Goal: Task Accomplishment & Management: Manage account settings

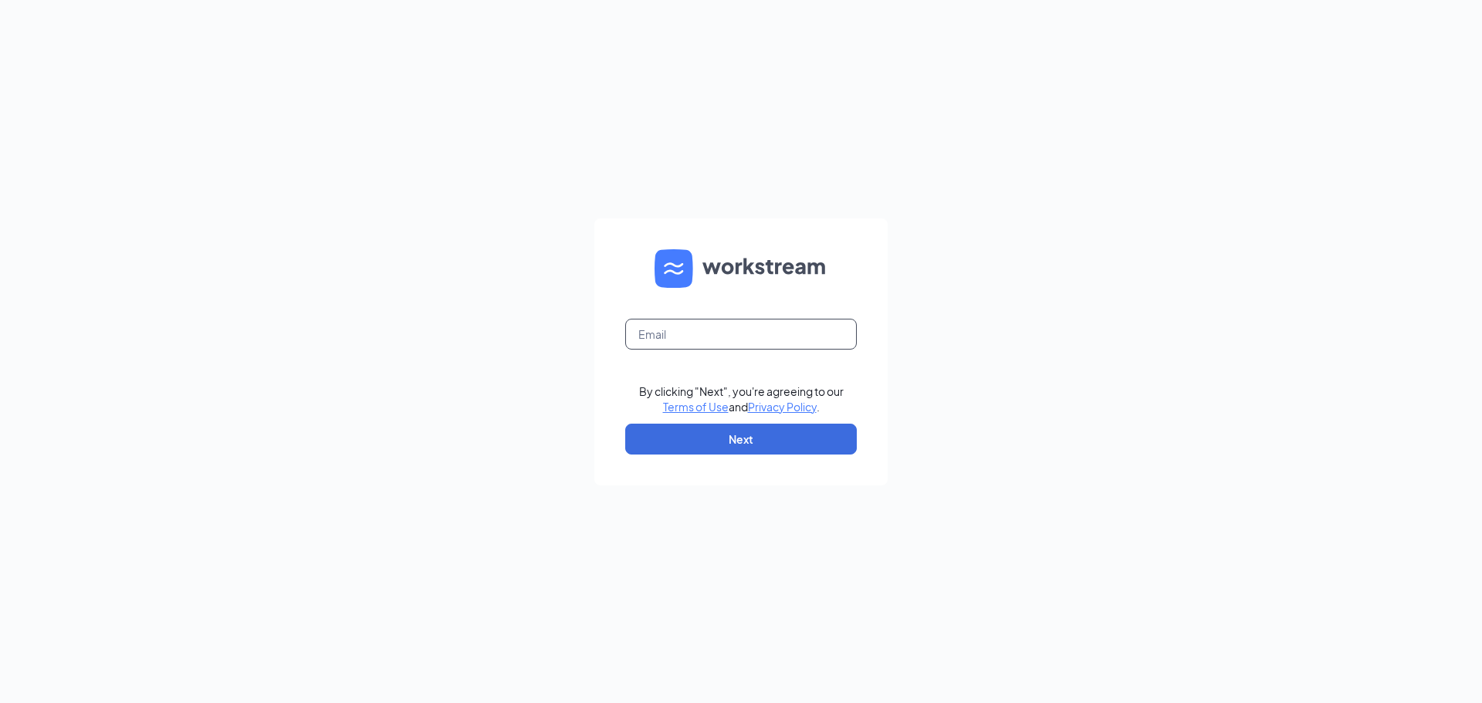
click at [681, 329] on input "text" at bounding box center [741, 334] width 232 height 31
type input "brian.gibson@cfafranchisee.com"
click at [743, 440] on button "Next" at bounding box center [741, 439] width 232 height 31
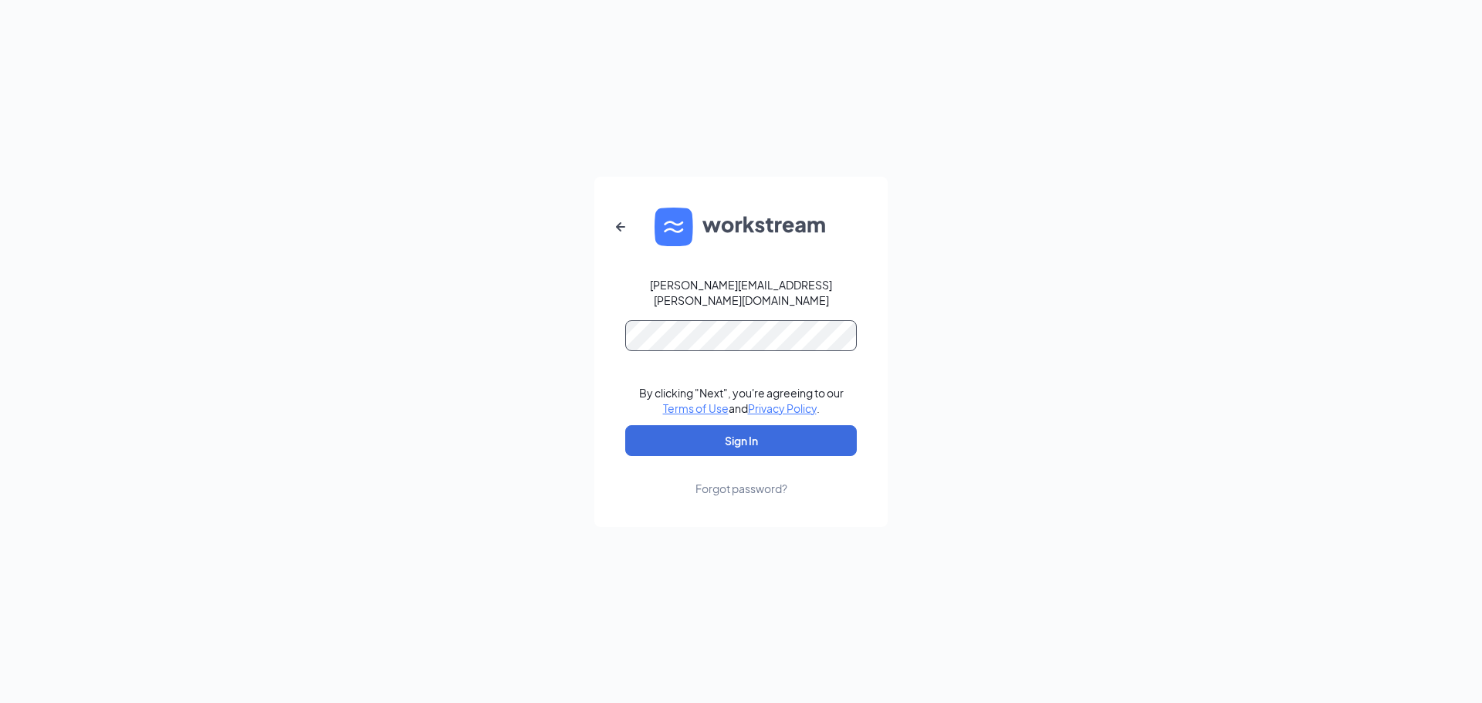
click at [625, 425] on button "Sign In" at bounding box center [741, 440] width 232 height 31
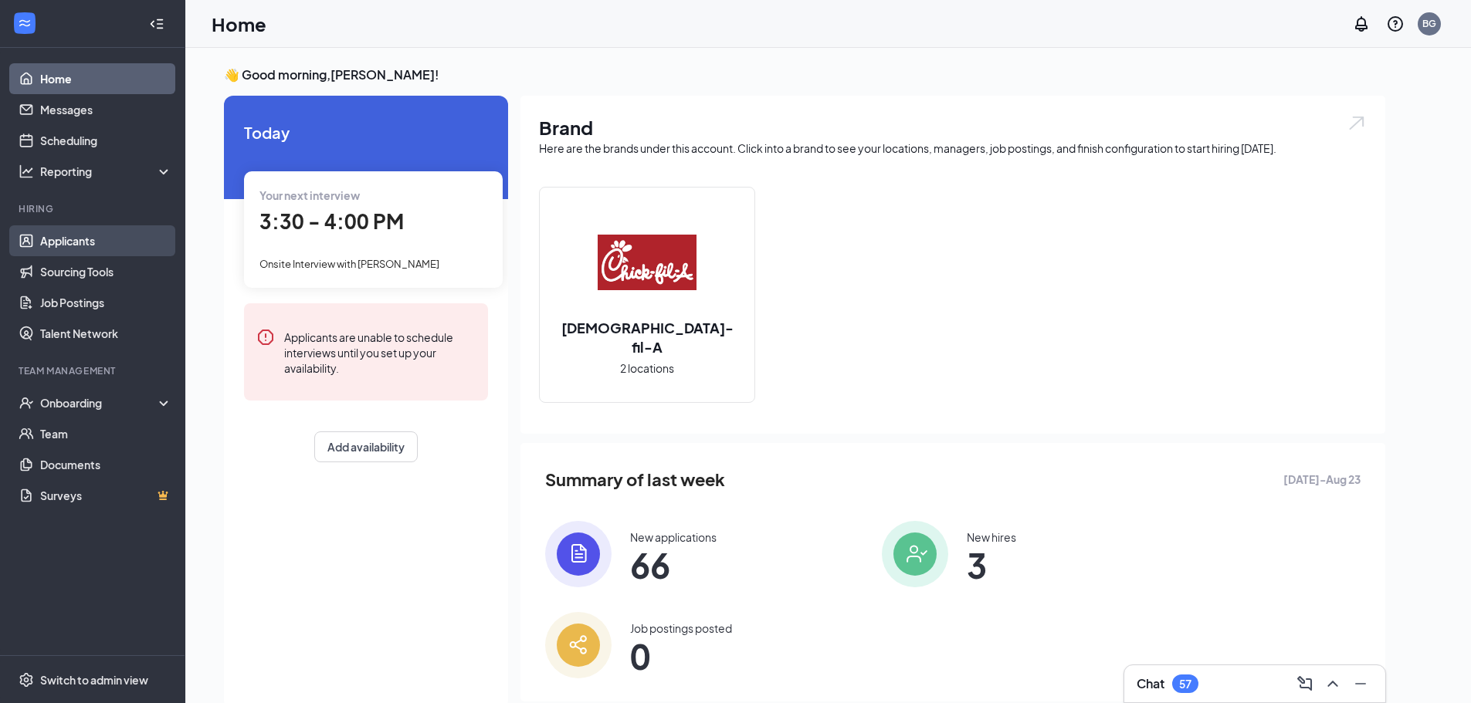
click at [63, 244] on link "Applicants" at bounding box center [106, 240] width 132 height 31
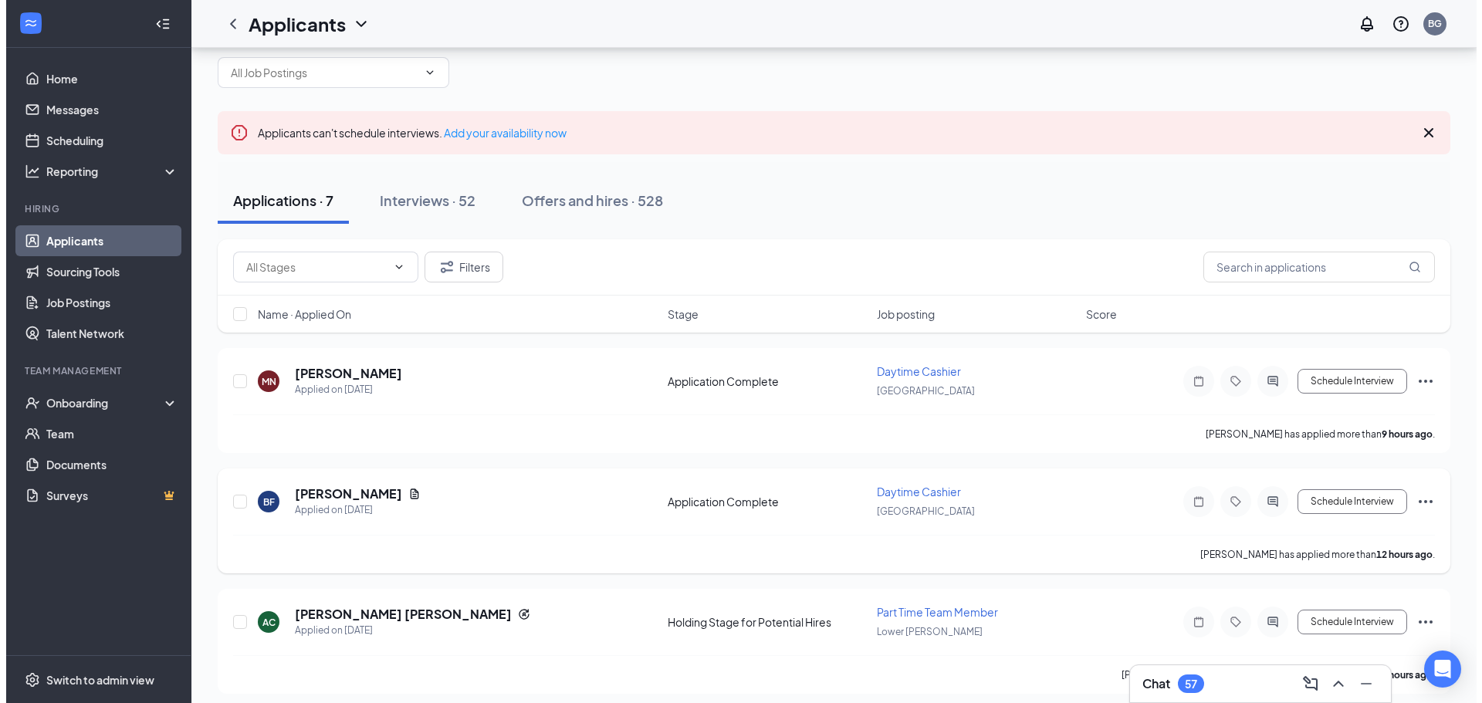
scroll to position [77, 0]
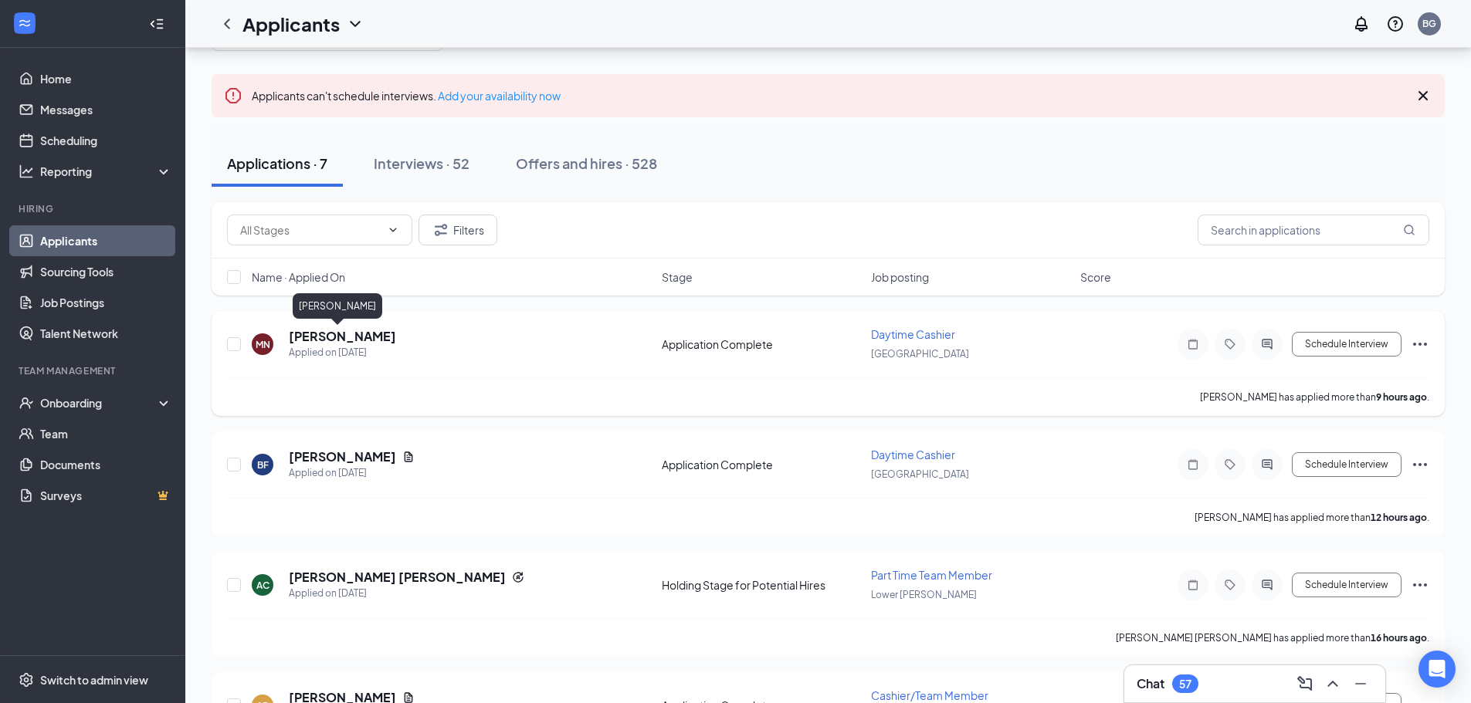
click at [310, 337] on h5 "[PERSON_NAME]" at bounding box center [342, 336] width 107 height 17
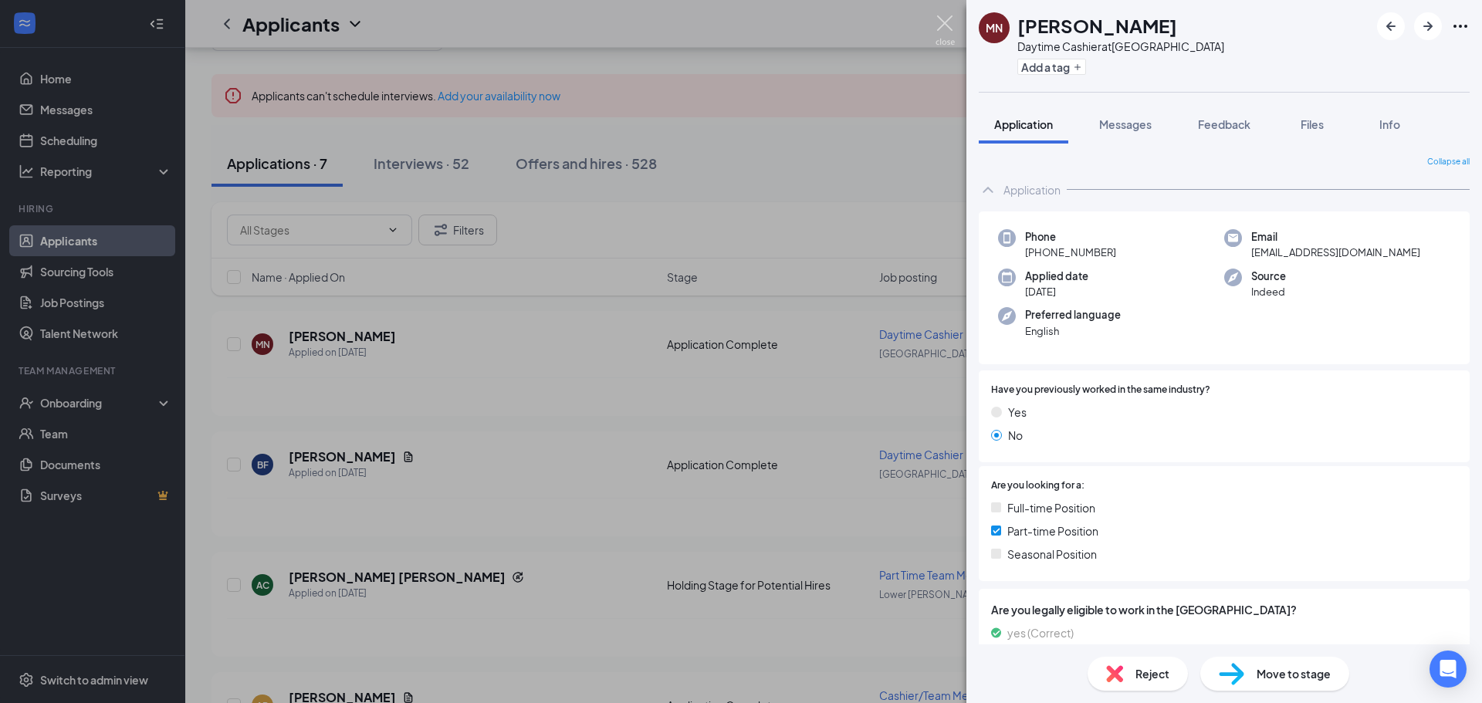
click at [949, 25] on img at bounding box center [945, 30] width 19 height 30
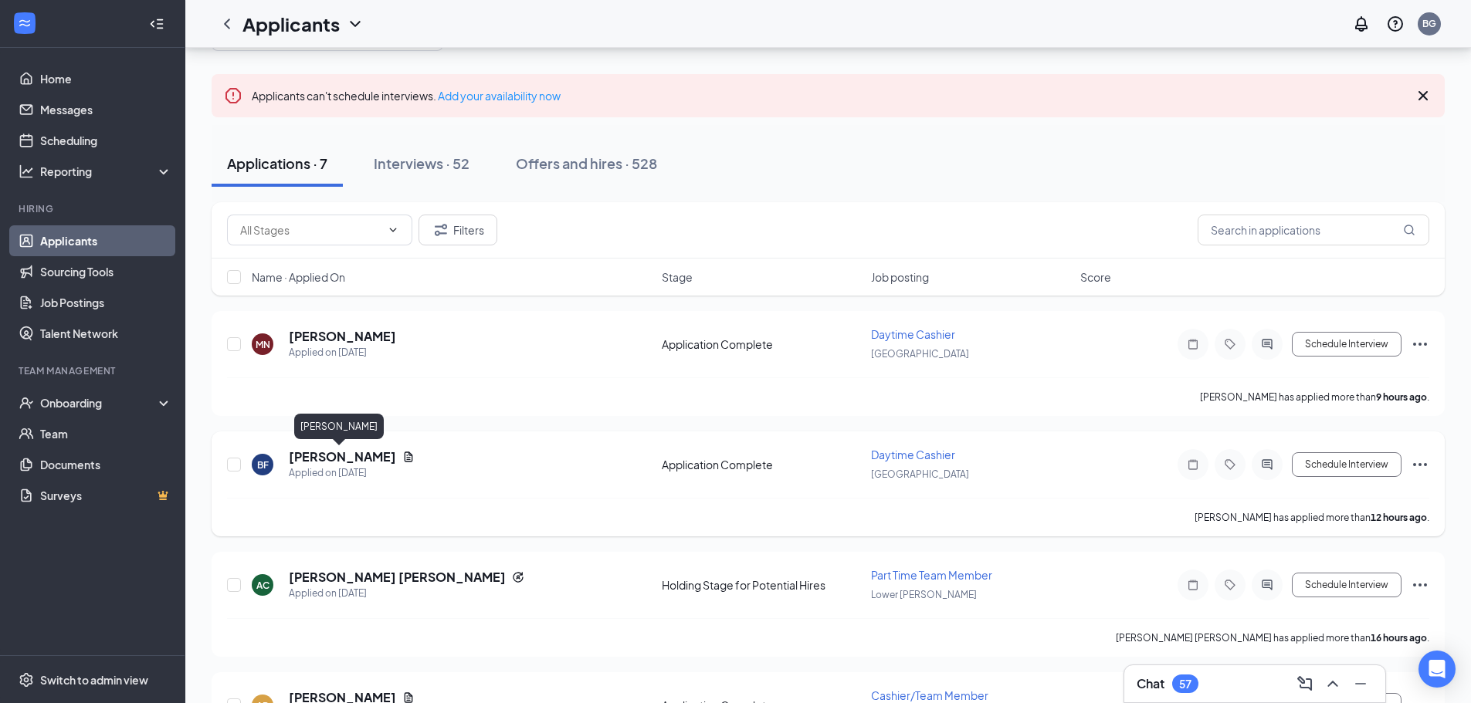
click at [311, 456] on h5 "[PERSON_NAME]" at bounding box center [342, 457] width 107 height 17
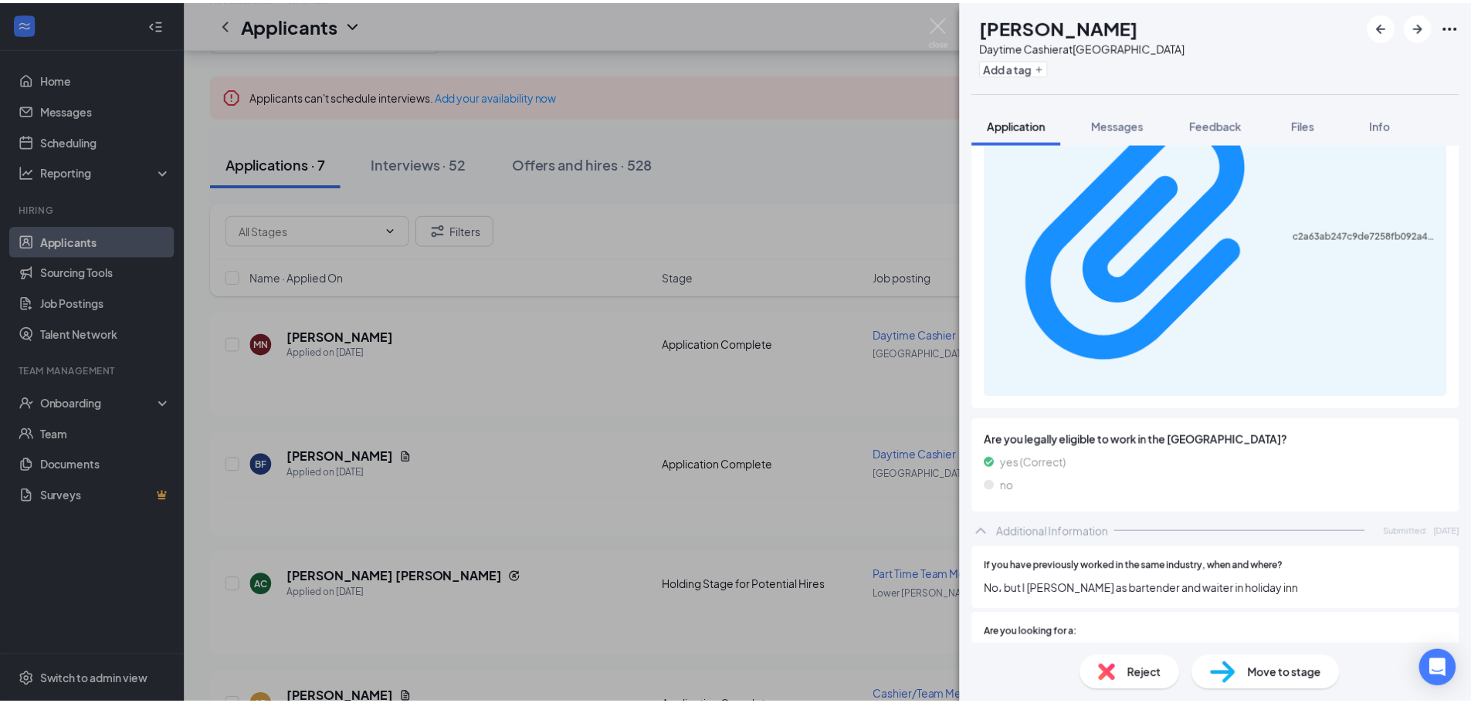
scroll to position [309, 0]
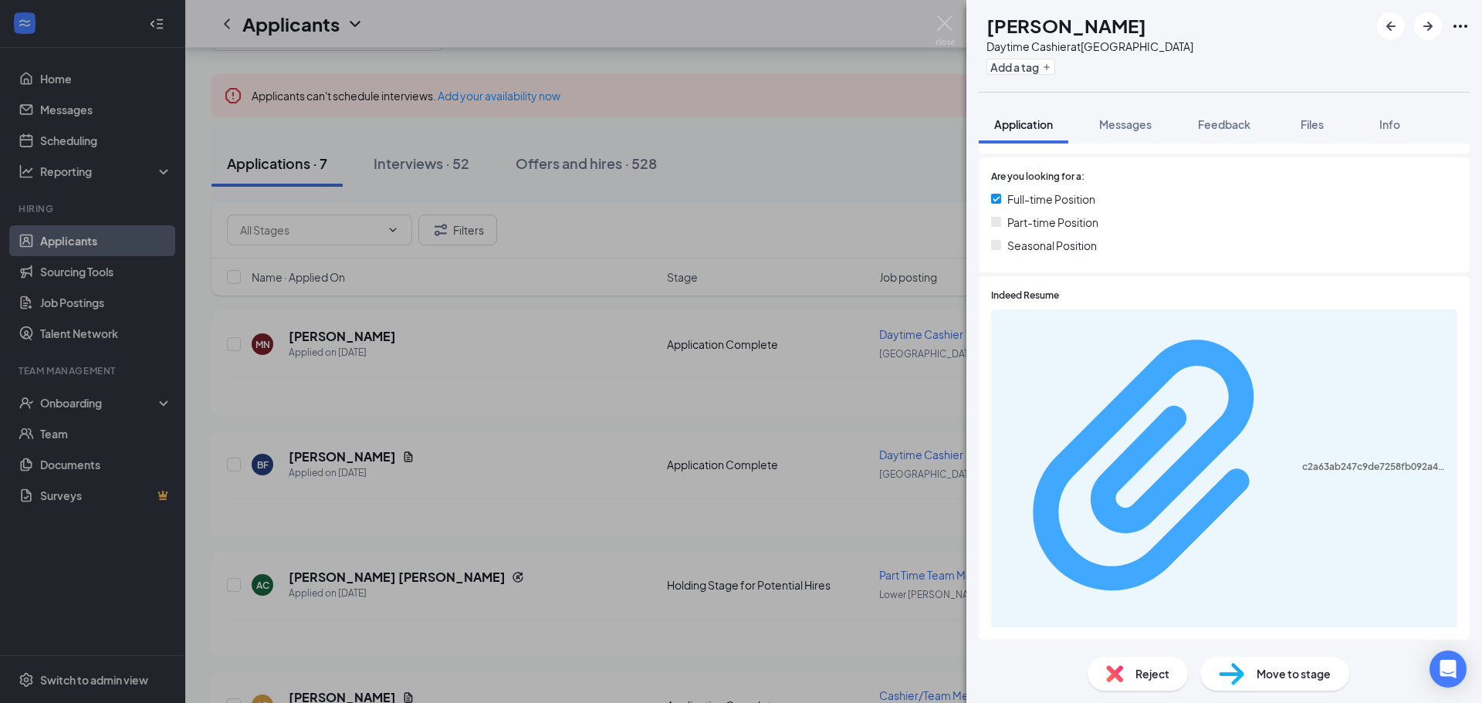
click at [1303, 461] on div "c2a63ab247c9de7258fb092a44ac7205.pdf" at bounding box center [1376, 467] width 146 height 12
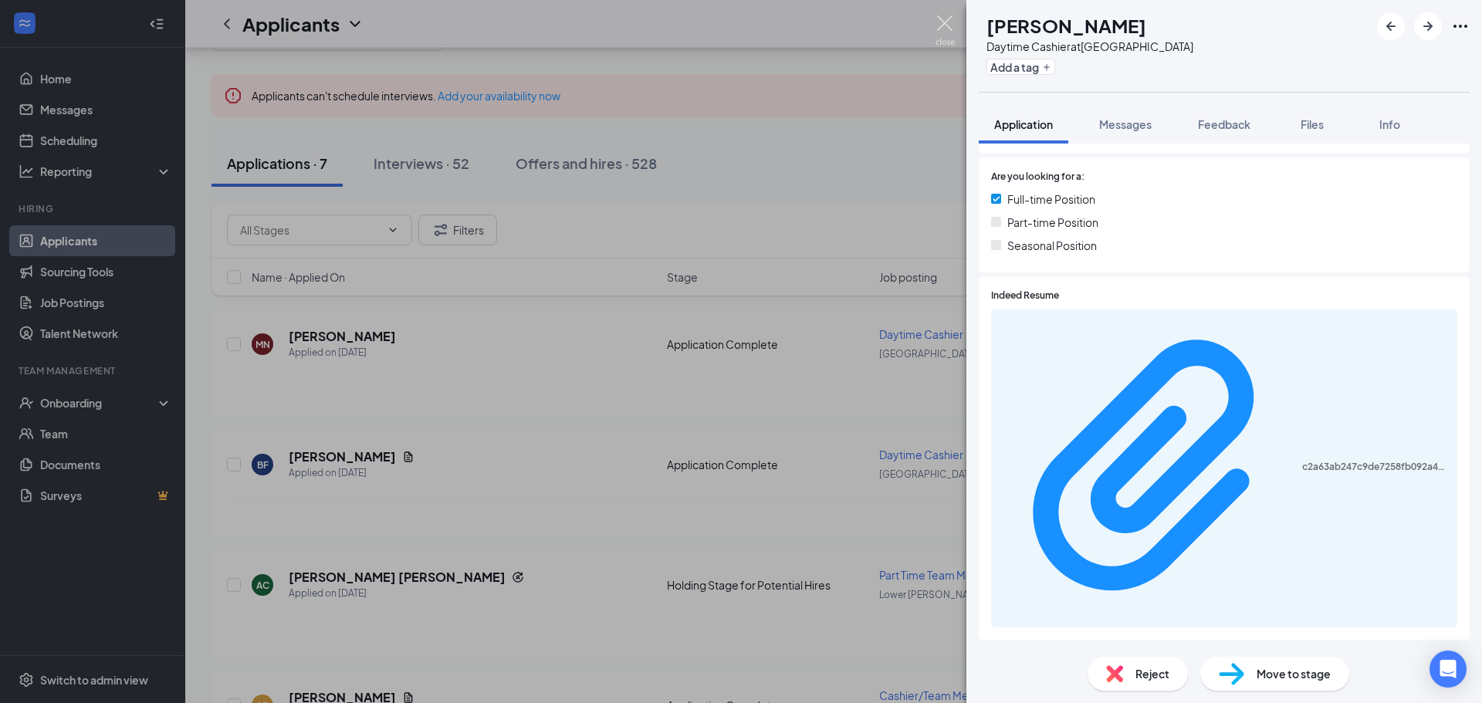
click at [944, 17] on img at bounding box center [945, 30] width 19 height 30
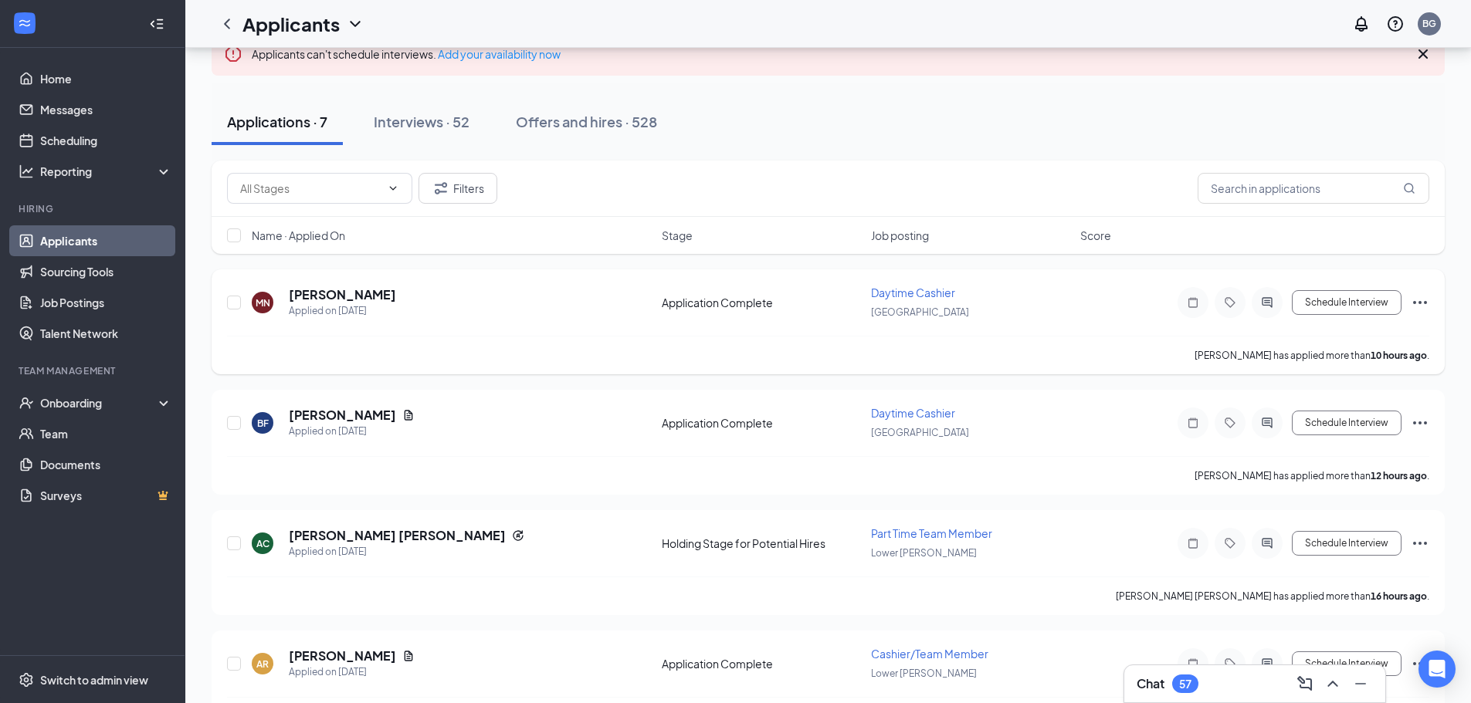
scroll to position [154, 0]
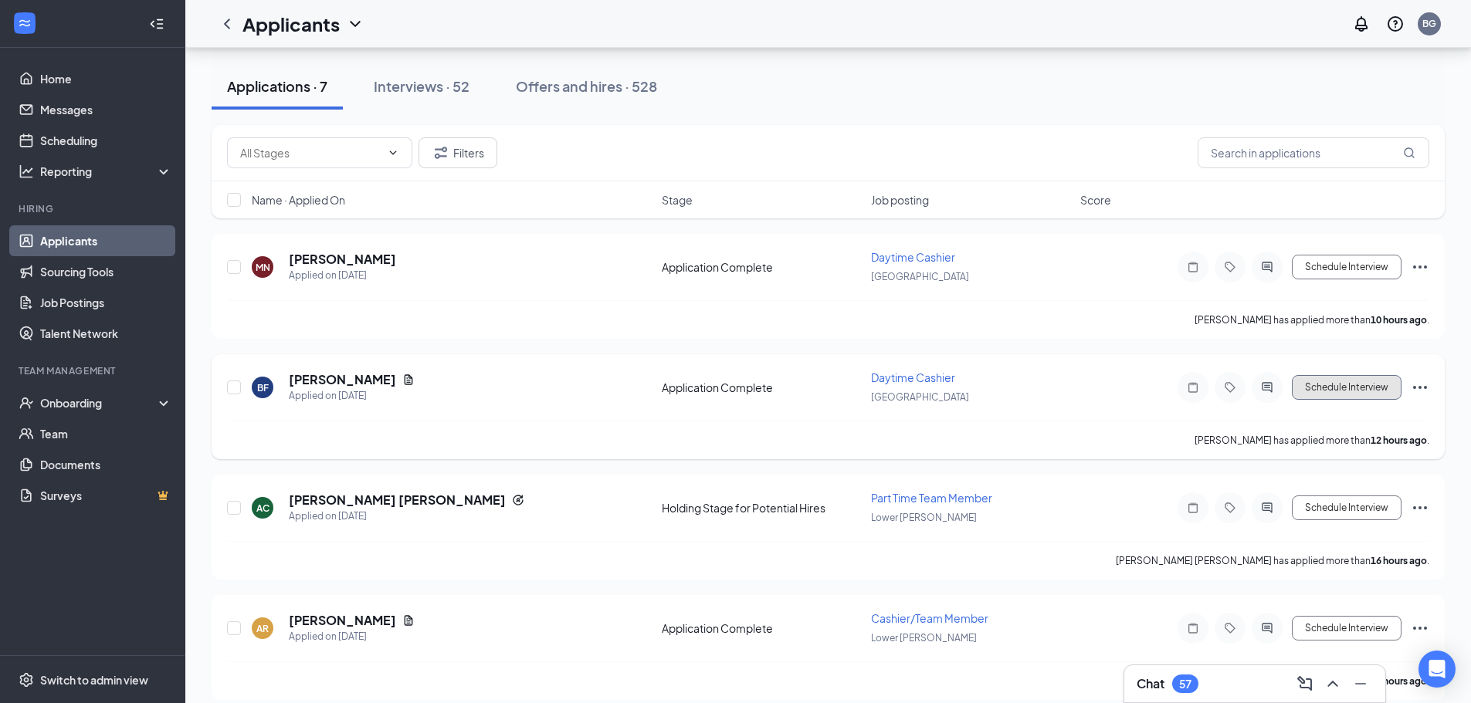
click at [1326, 385] on button "Schedule Interview" at bounding box center [1347, 387] width 110 height 25
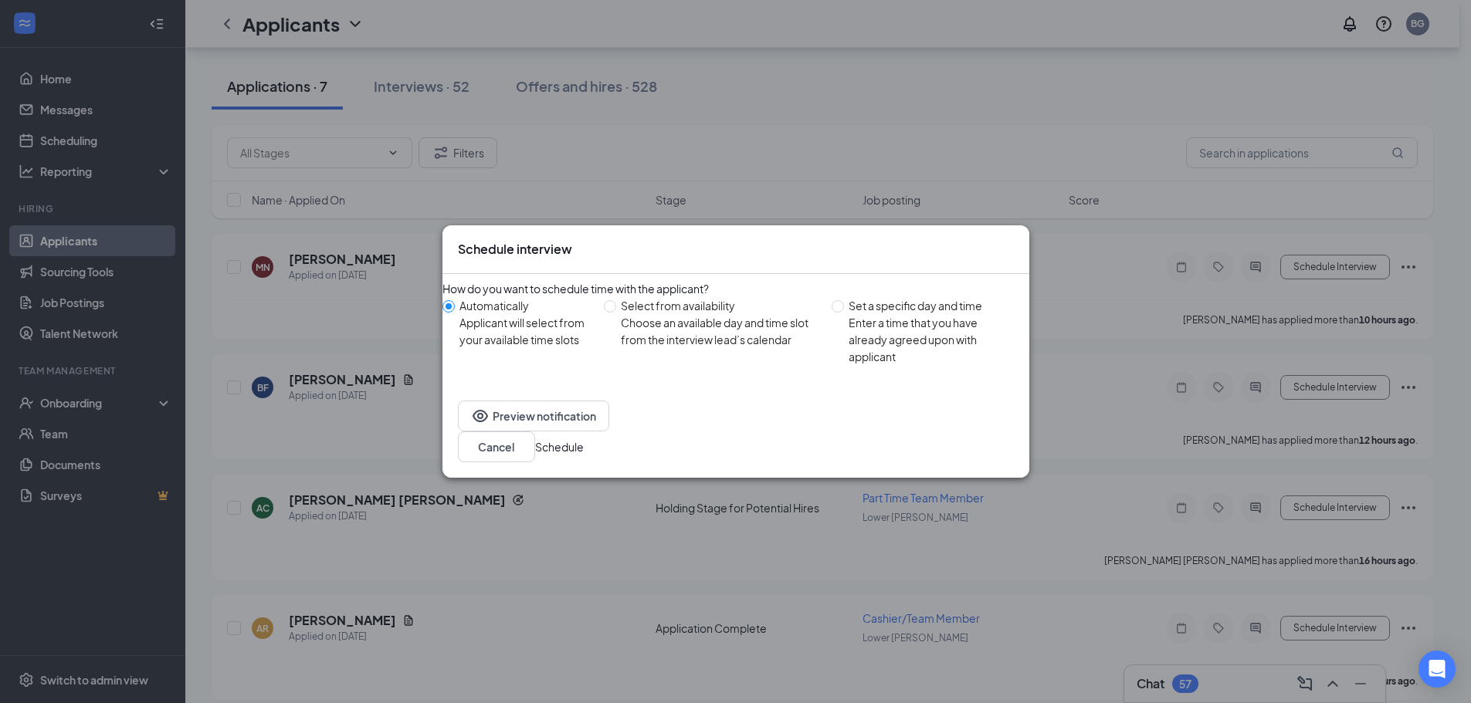
click at [584, 448] on button "Schedule" at bounding box center [559, 447] width 49 height 17
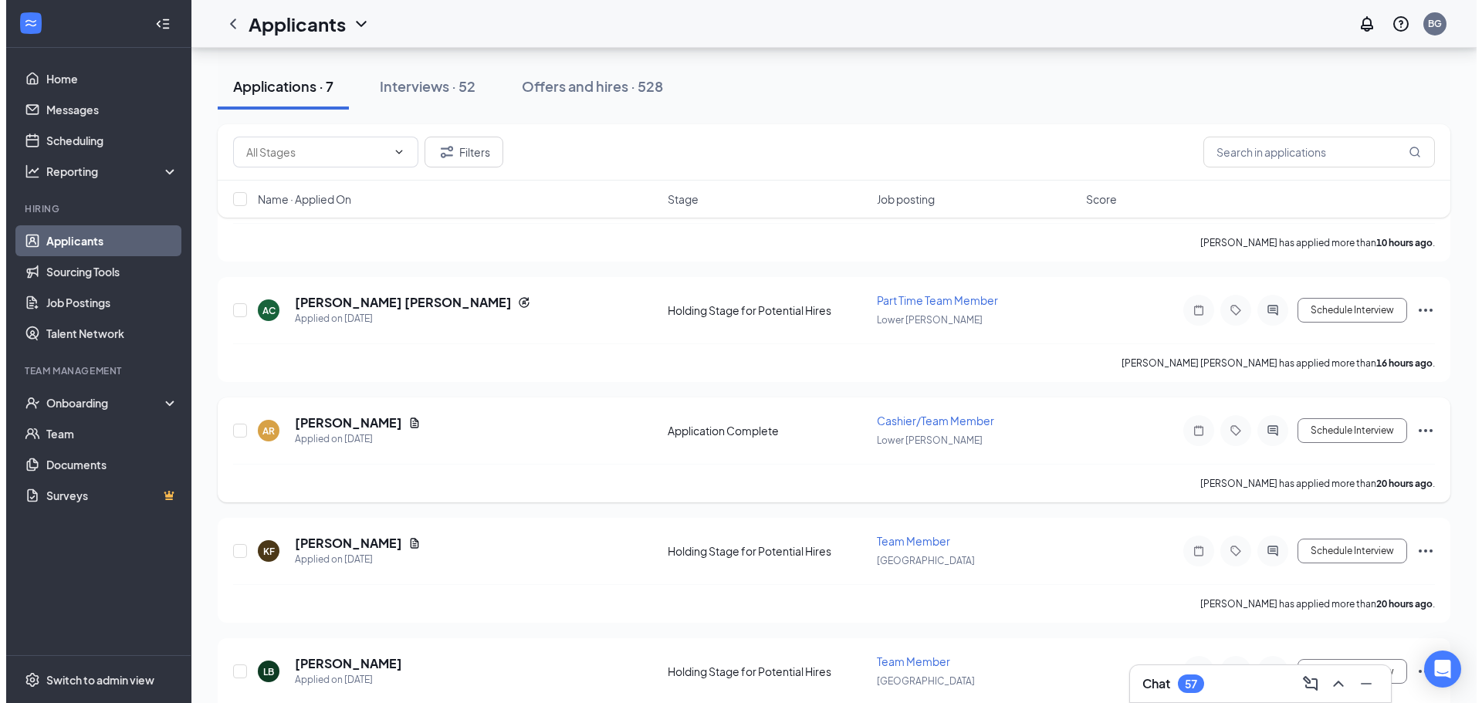
scroll to position [309, 0]
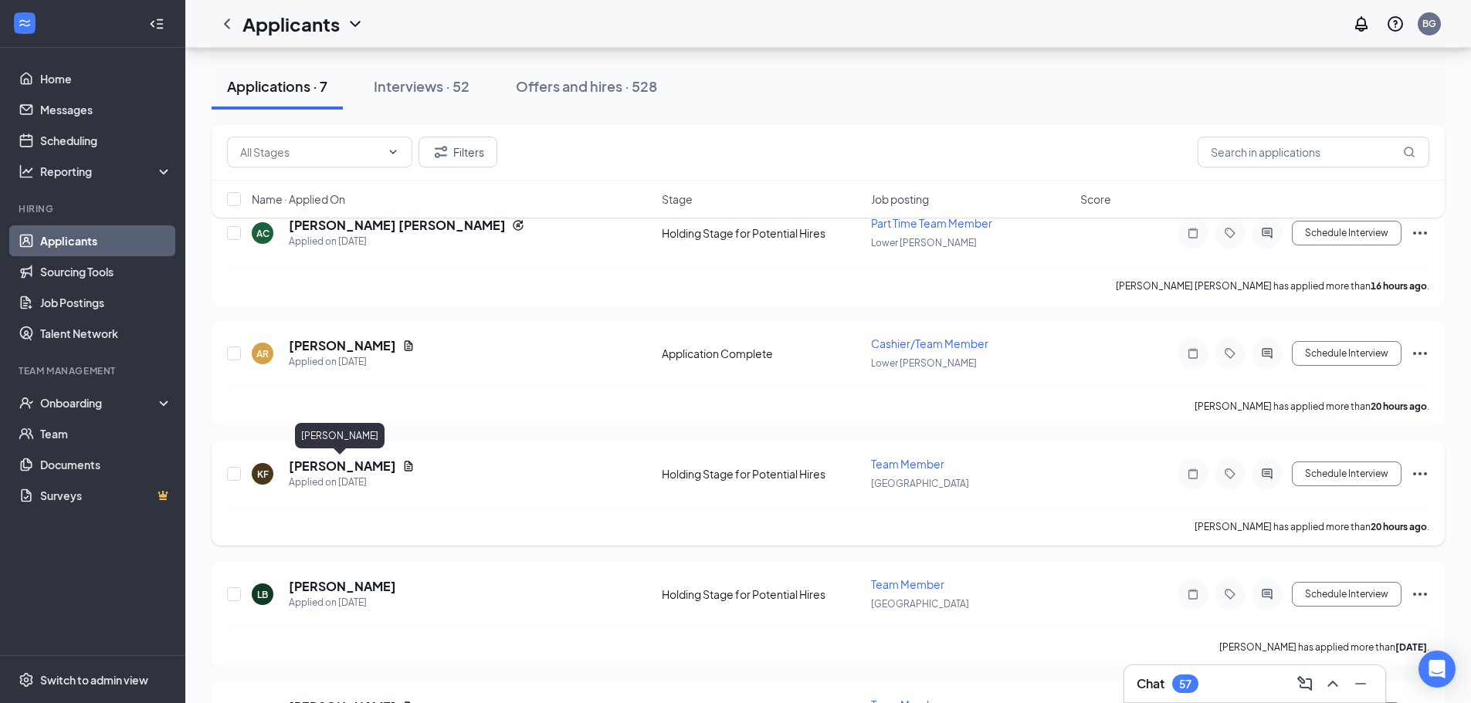
click at [303, 464] on h5 "[PERSON_NAME]" at bounding box center [342, 466] width 107 height 17
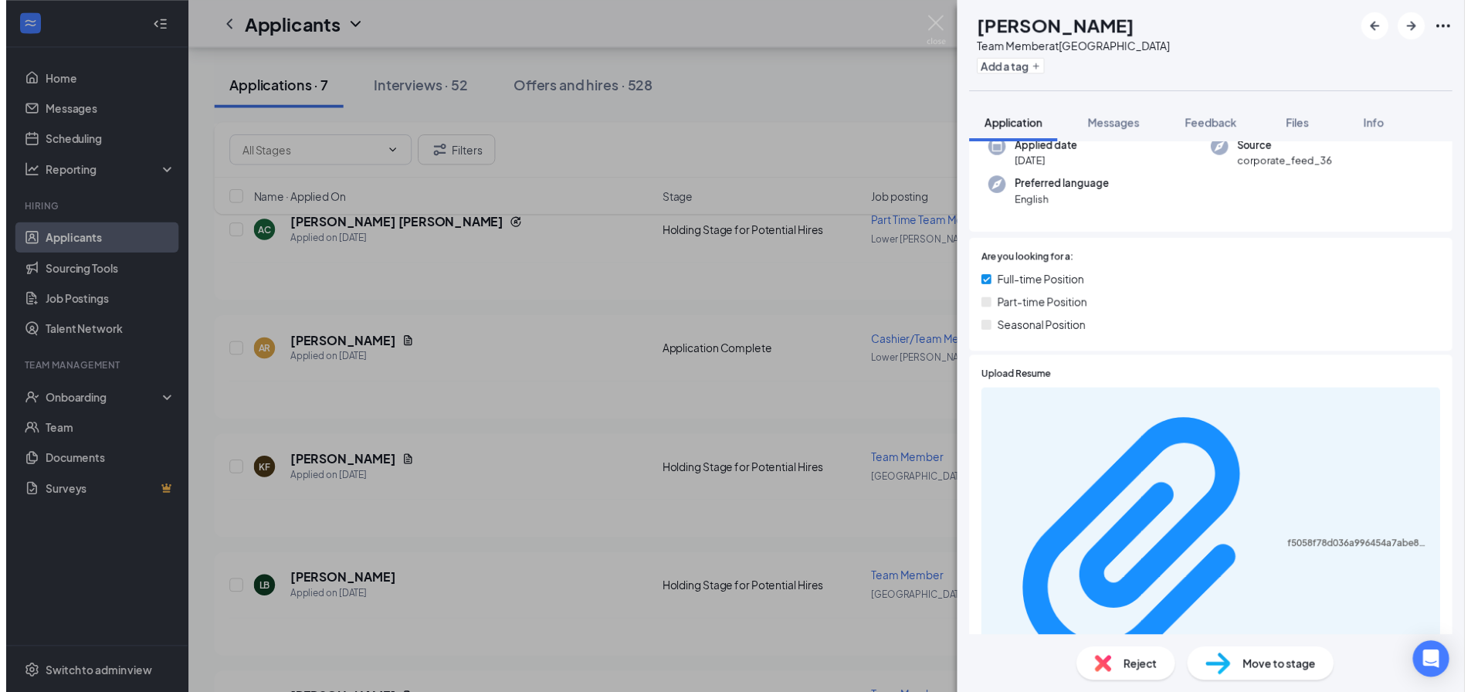
scroll to position [200, 0]
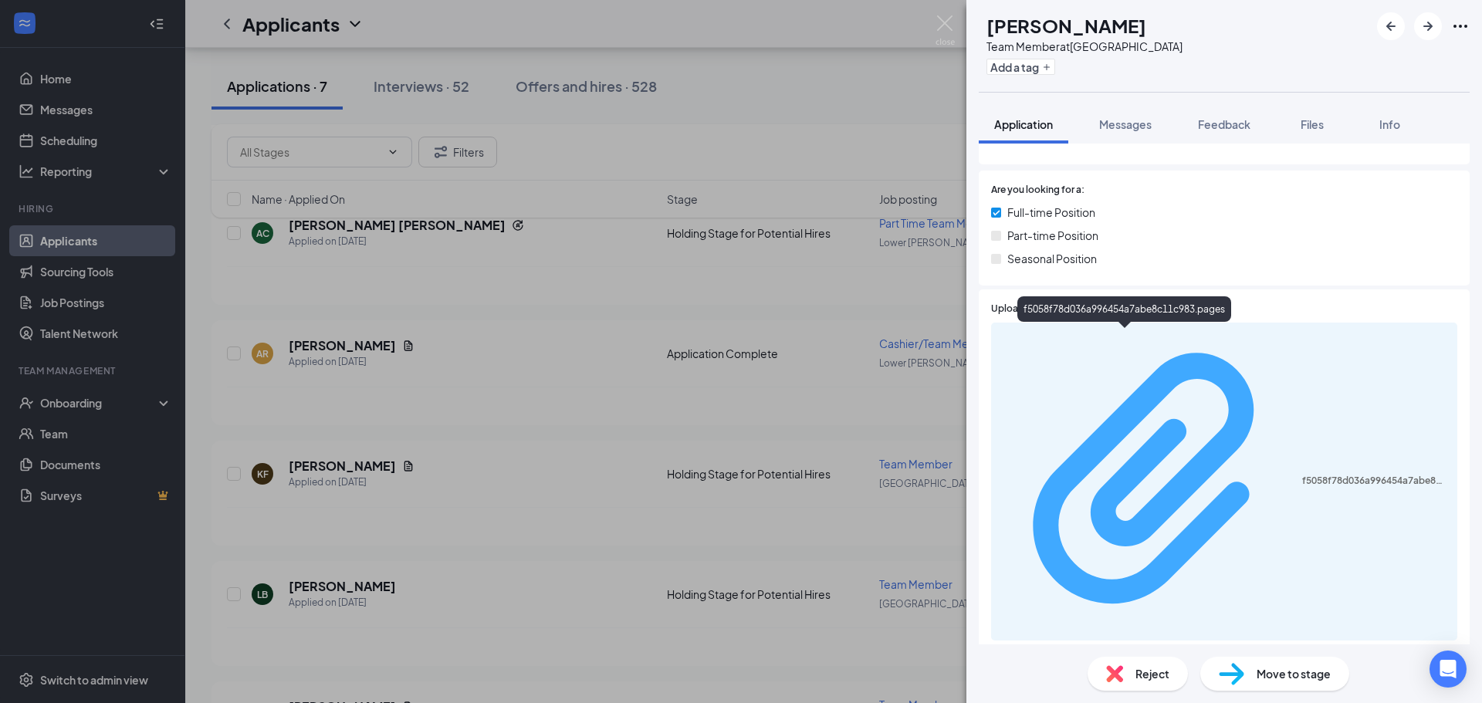
click at [1303, 475] on div "f5058f78d036a996454a7abe8c11c983.pages" at bounding box center [1376, 481] width 146 height 12
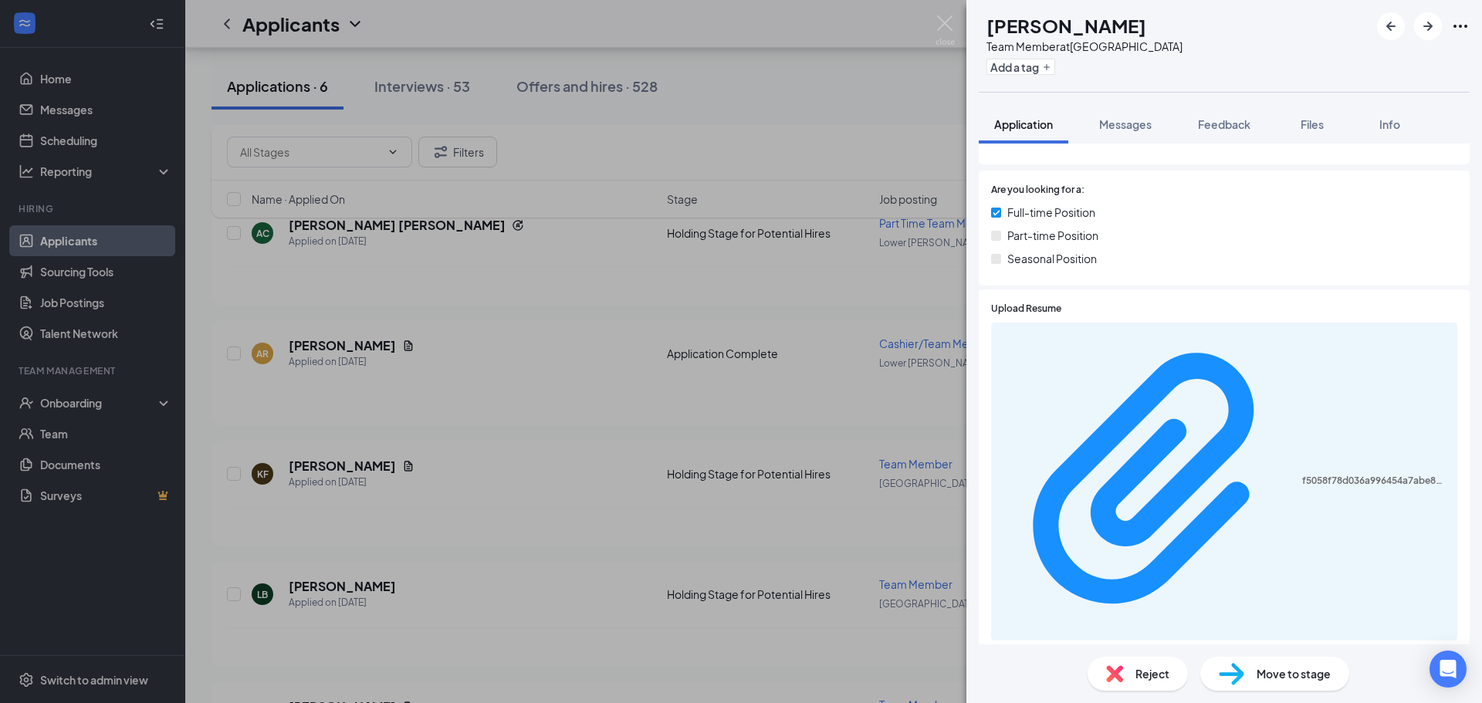
click at [933, 22] on div "[PERSON_NAME] [PERSON_NAME] Team Member at [GEOGRAPHIC_DATA] Add a tag Applicat…" at bounding box center [741, 351] width 1482 height 703
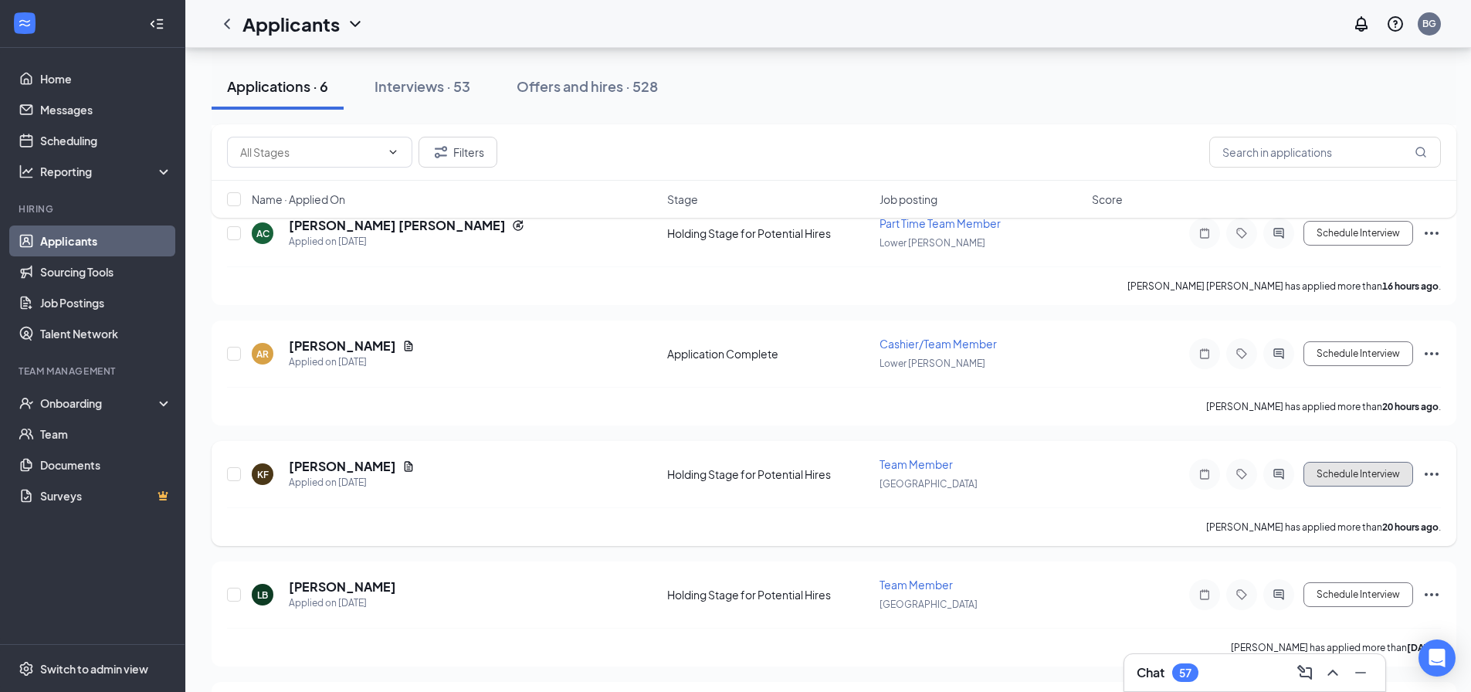
click at [1371, 474] on button "Schedule Interview" at bounding box center [1358, 474] width 110 height 25
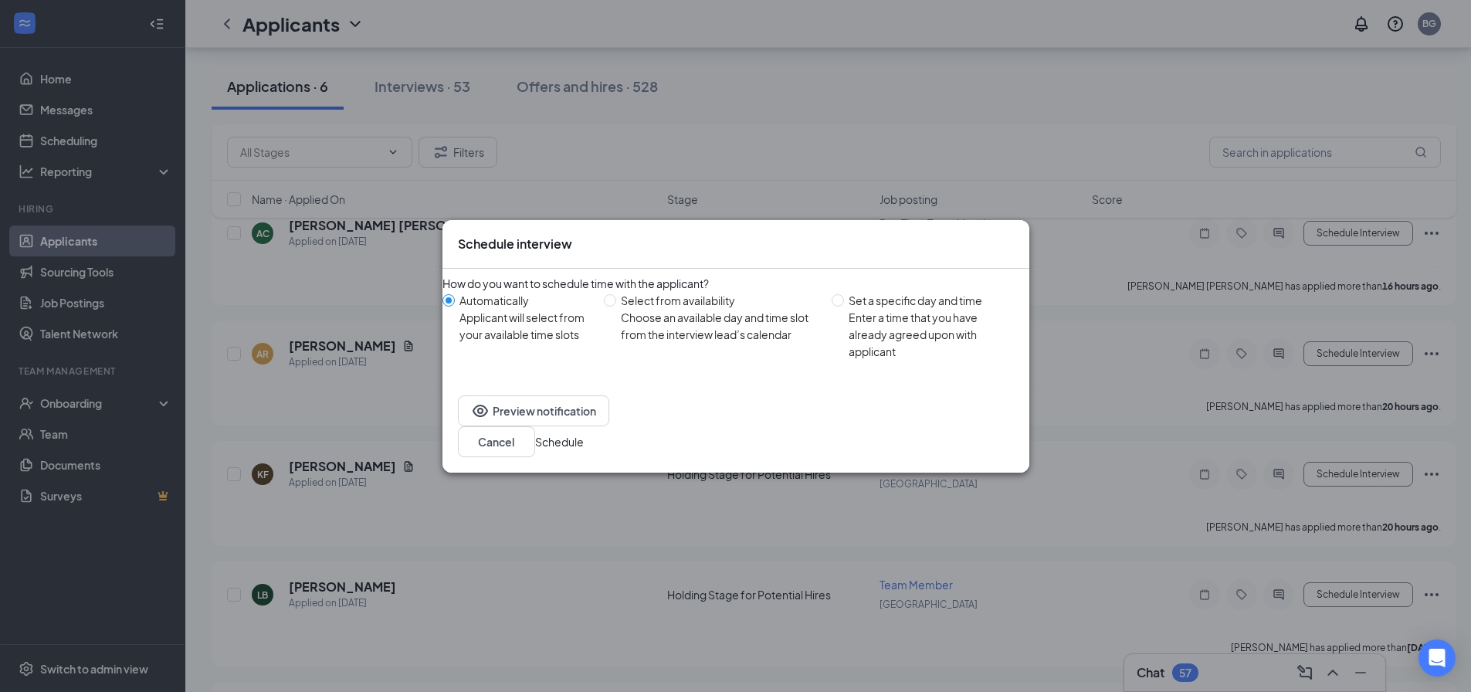
click at [584, 433] on button "Schedule" at bounding box center [559, 441] width 49 height 17
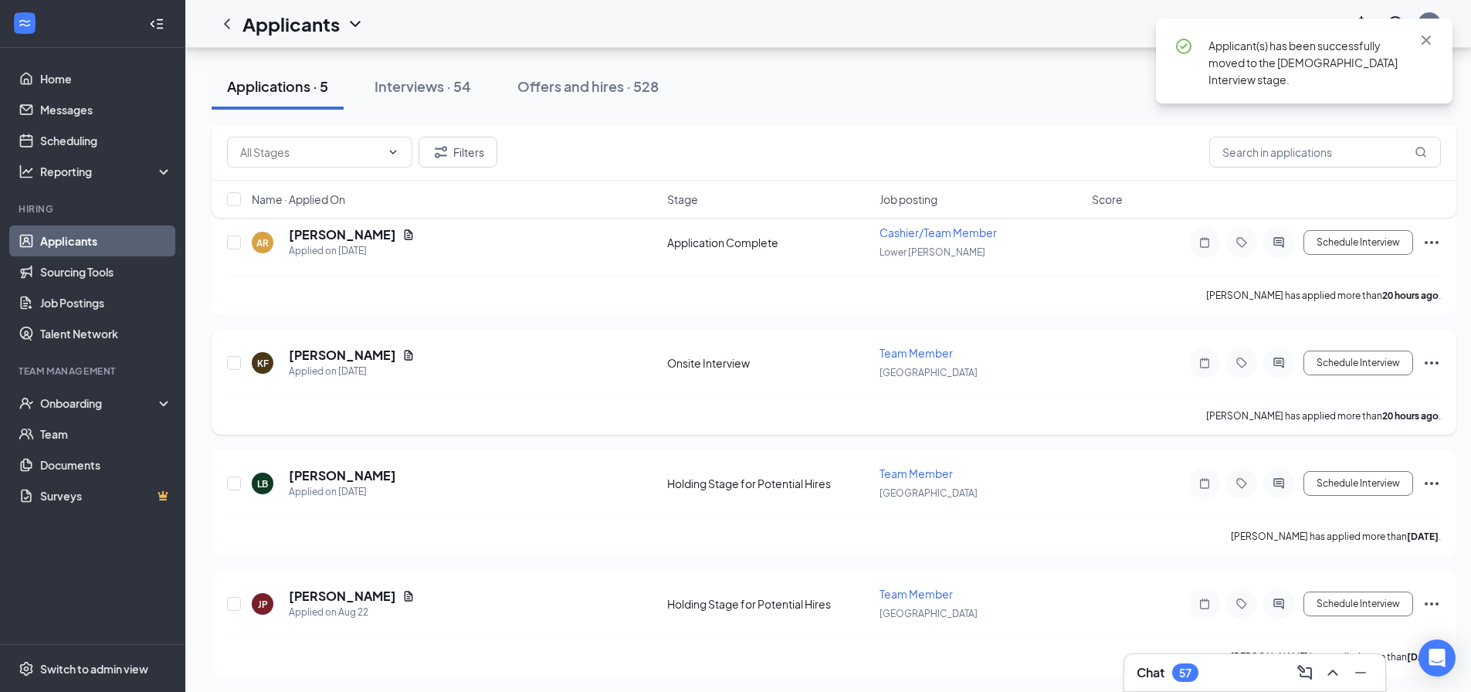
scroll to position [422, 0]
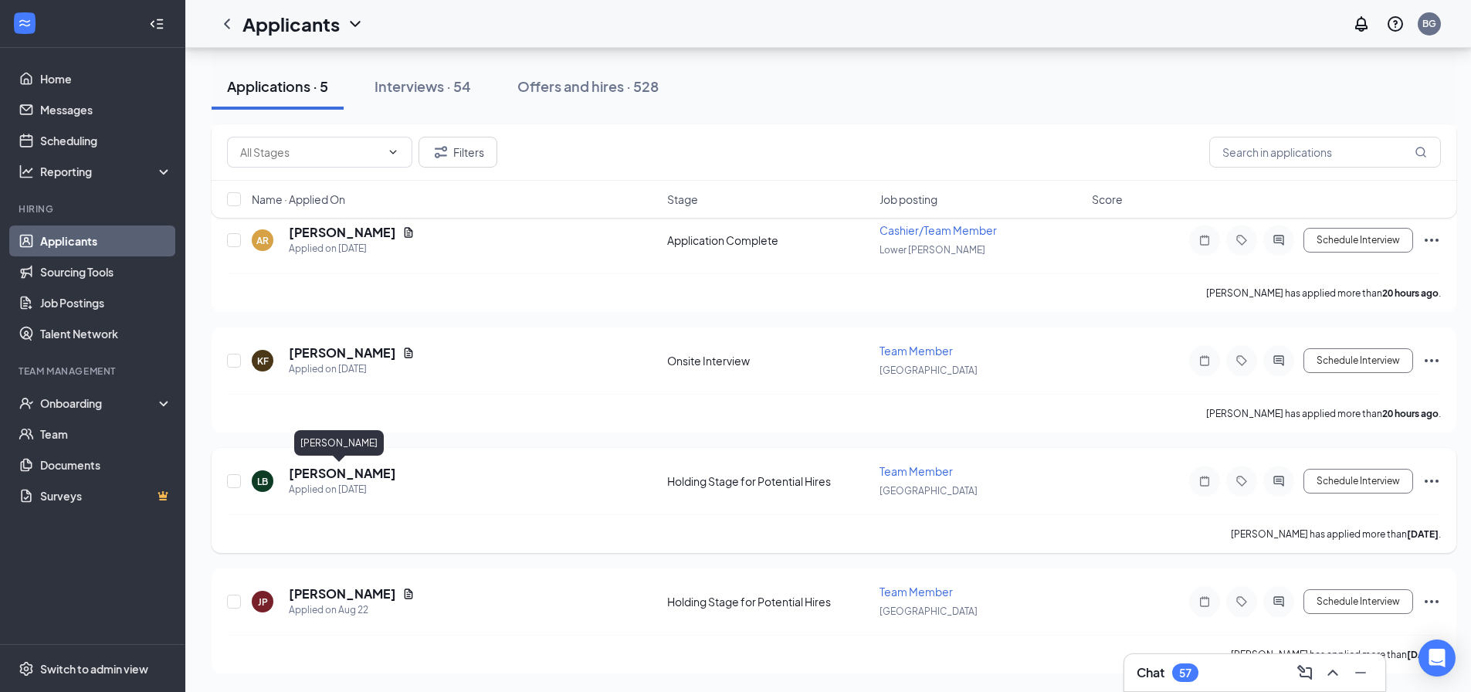
click at [315, 474] on h5 "[PERSON_NAME]" at bounding box center [342, 473] width 107 height 17
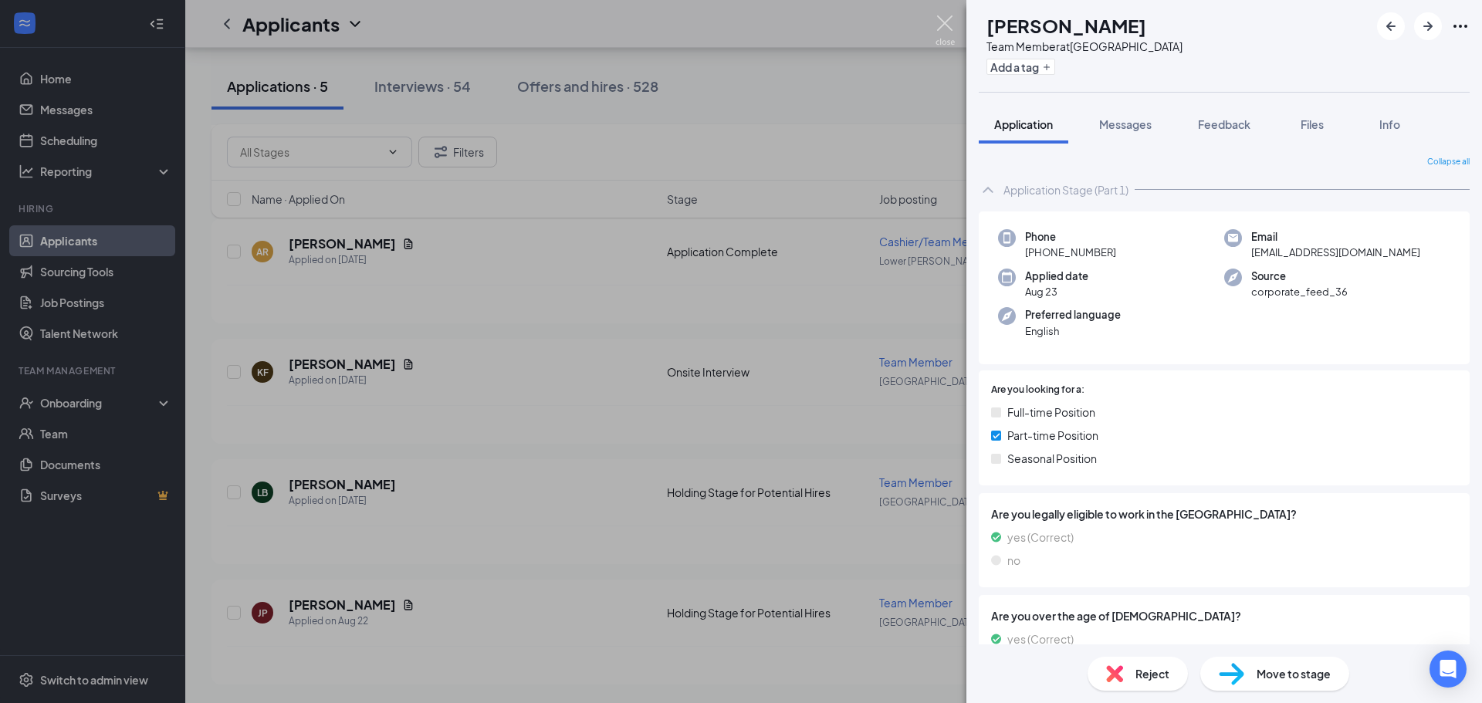
click at [946, 25] on img at bounding box center [945, 30] width 19 height 30
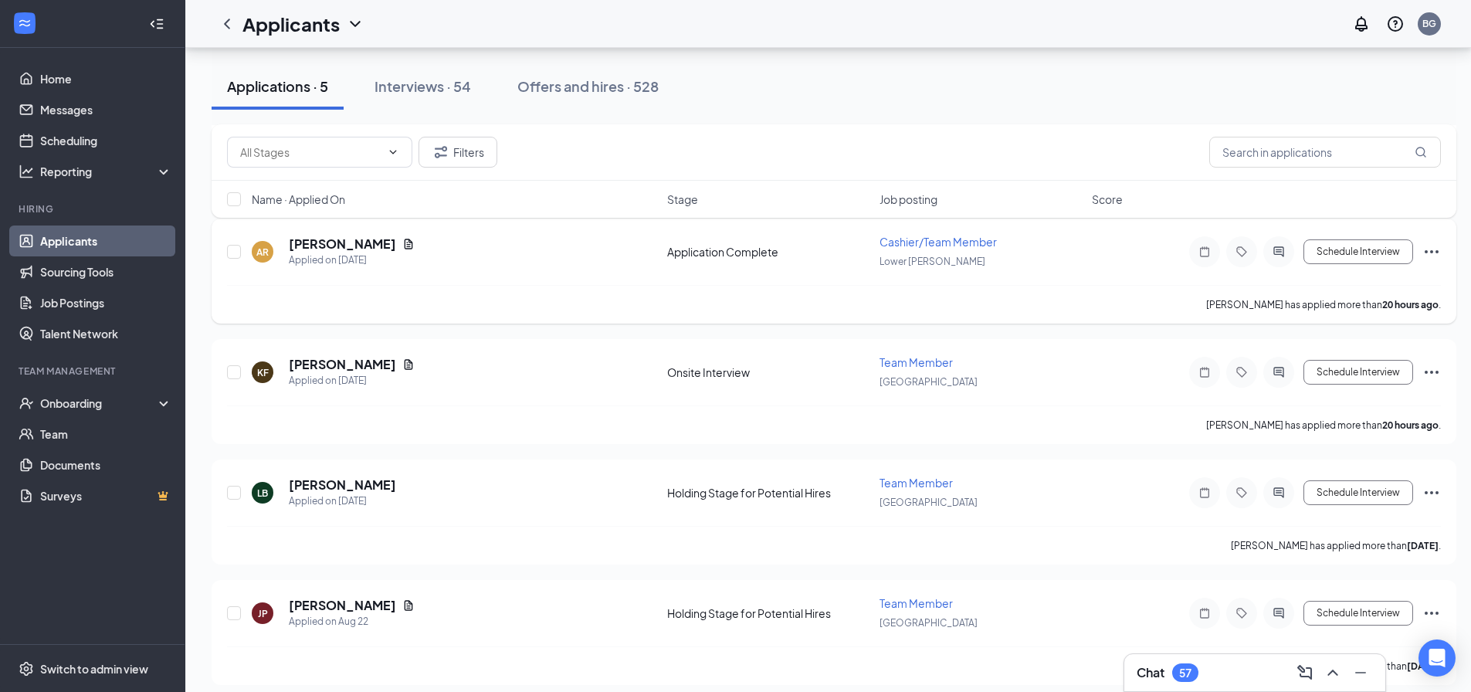
scroll to position [302, 0]
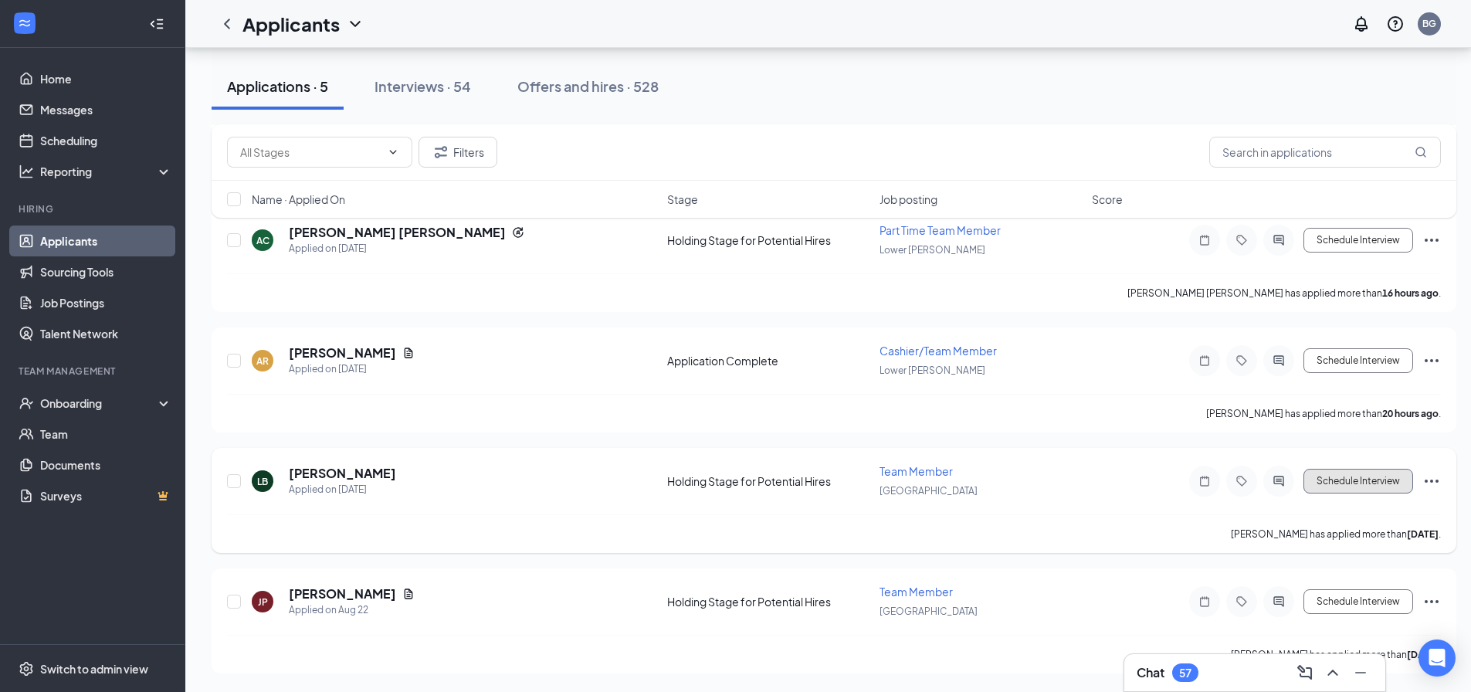
click at [1361, 485] on button "Schedule Interview" at bounding box center [1358, 481] width 110 height 25
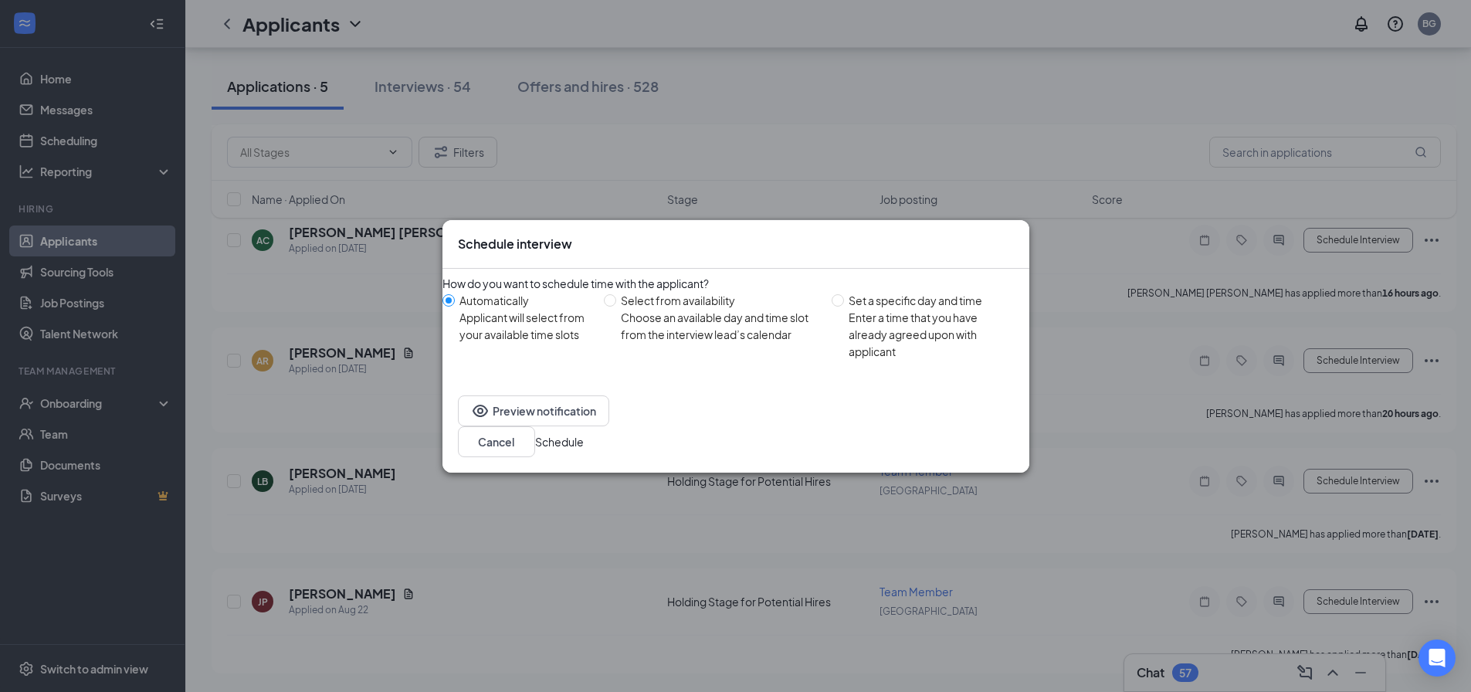
click at [584, 434] on button "Schedule" at bounding box center [559, 441] width 49 height 17
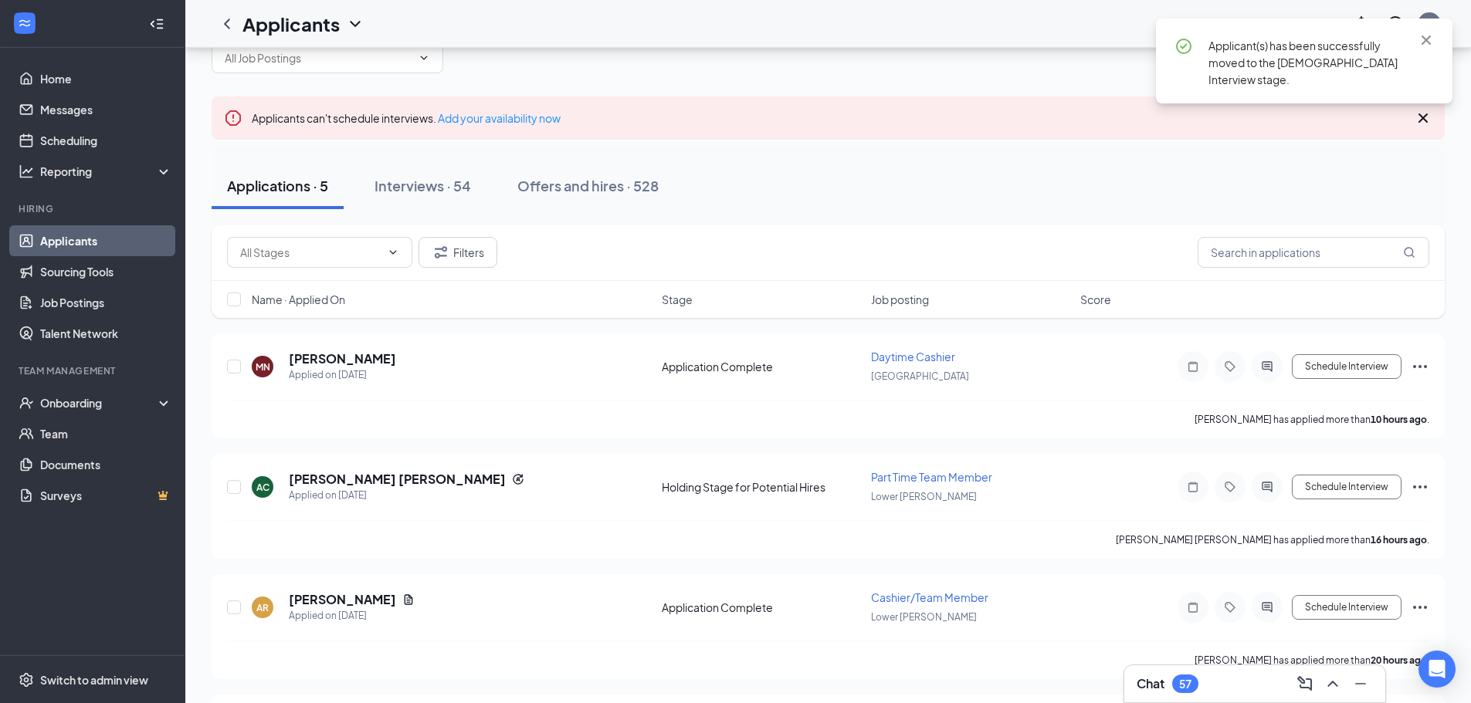
scroll to position [27, 0]
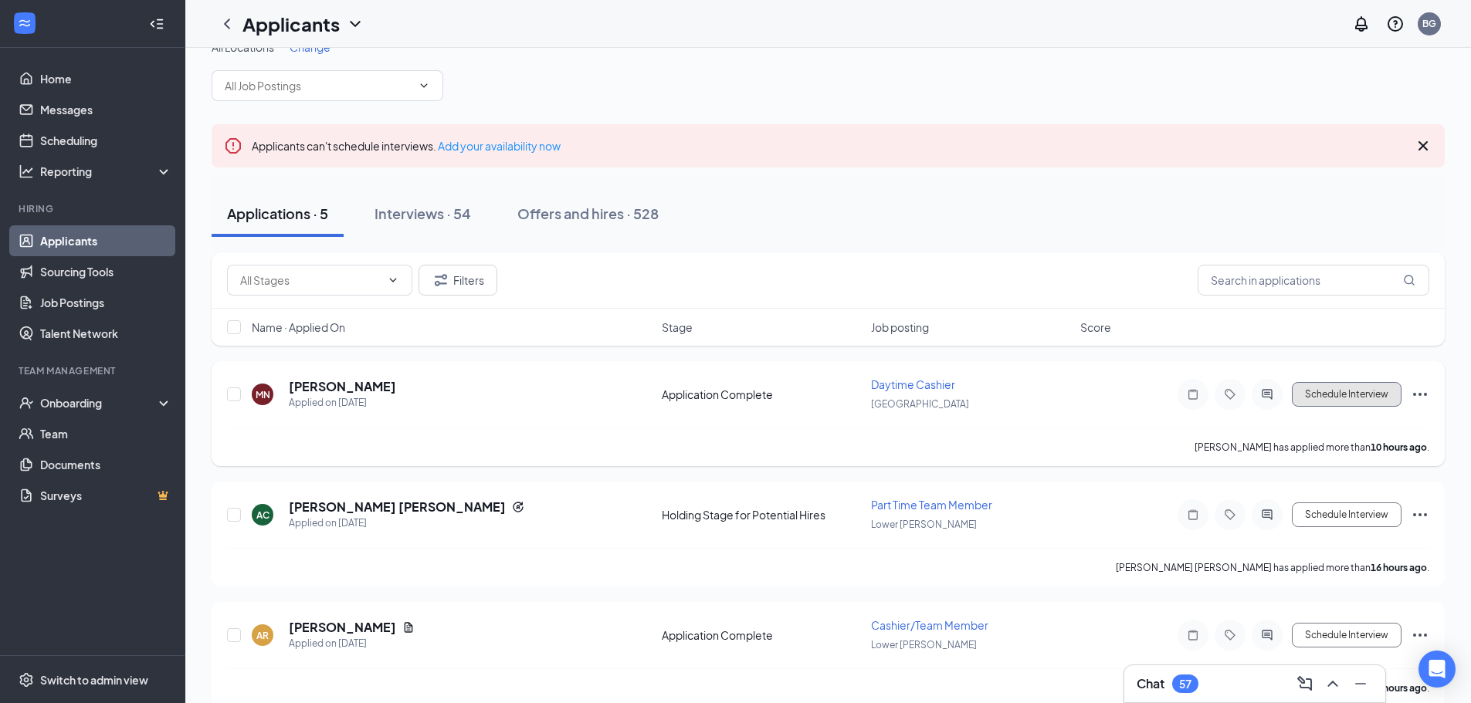
click at [1326, 394] on button "Schedule Interview" at bounding box center [1347, 394] width 110 height 25
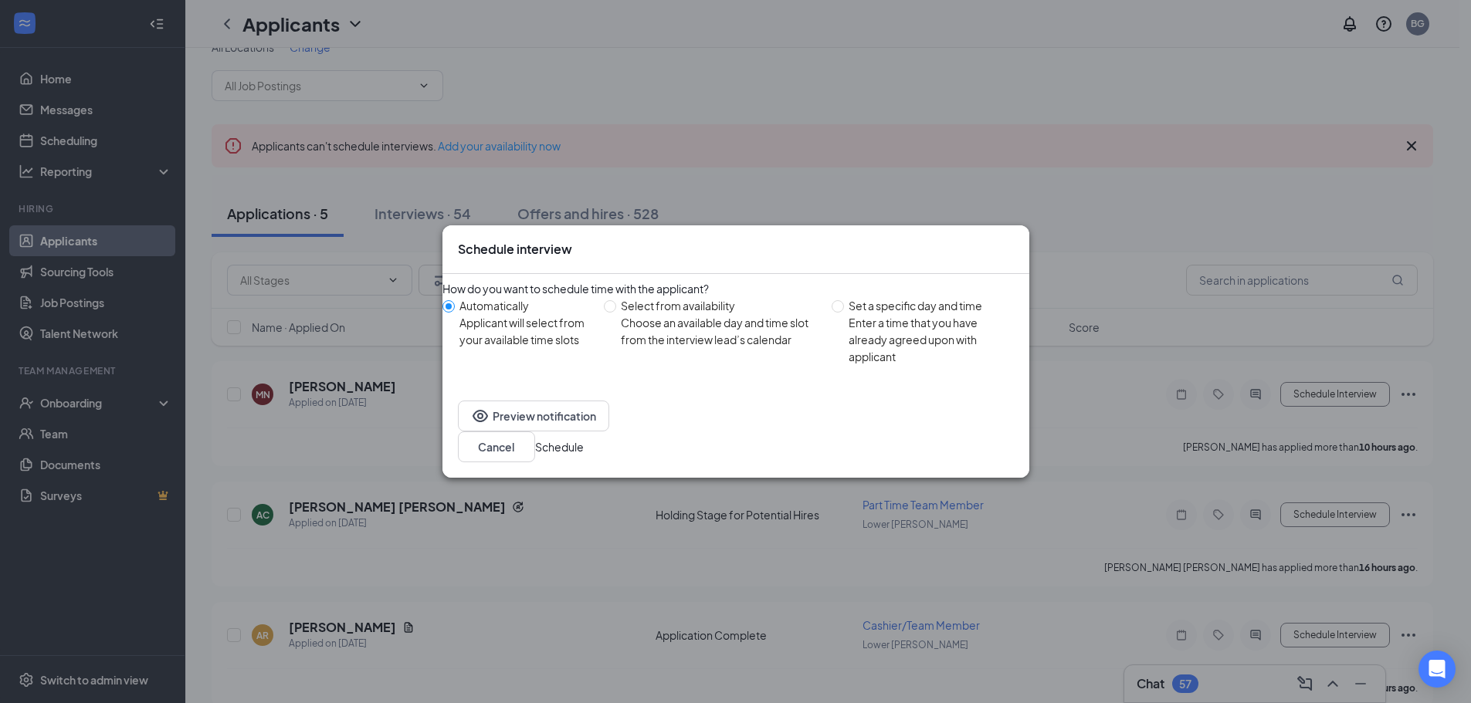
click at [584, 439] on button "Schedule" at bounding box center [559, 447] width 49 height 17
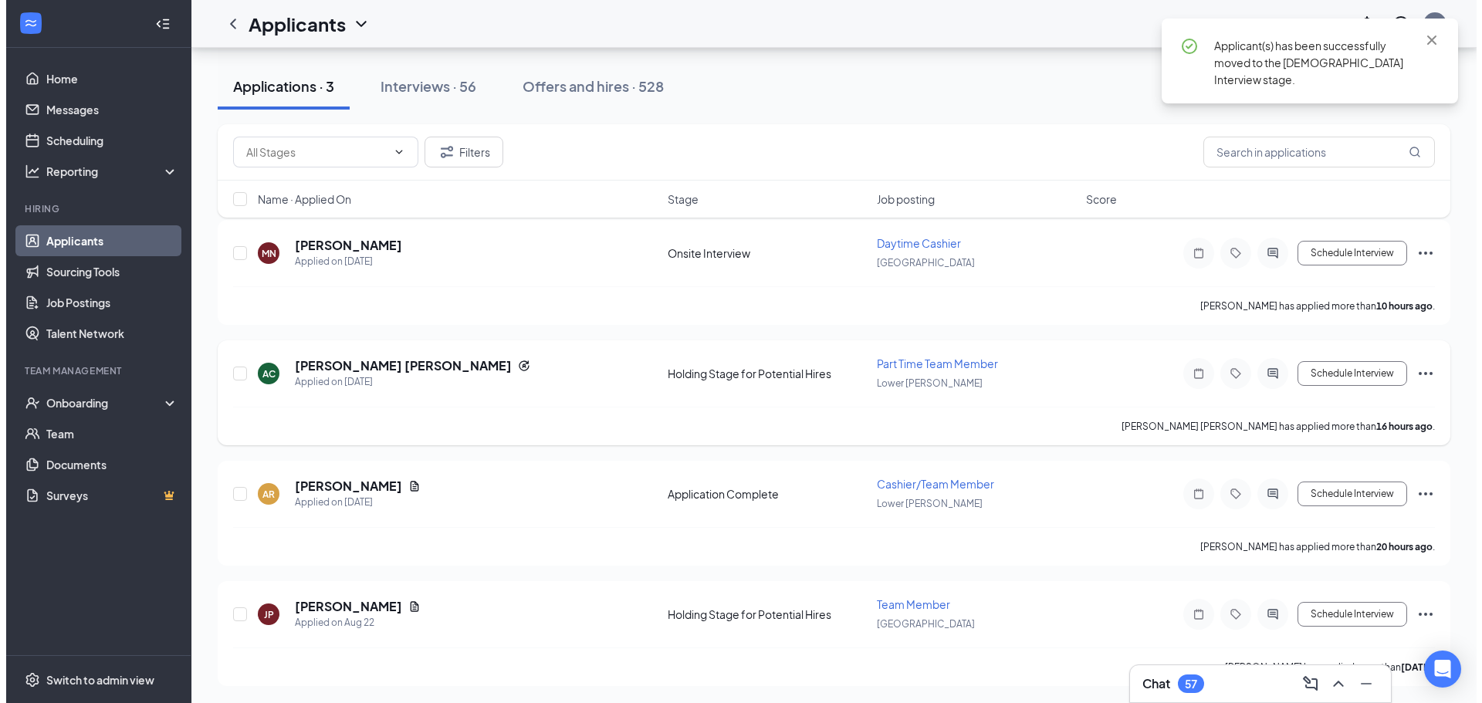
scroll to position [170, 0]
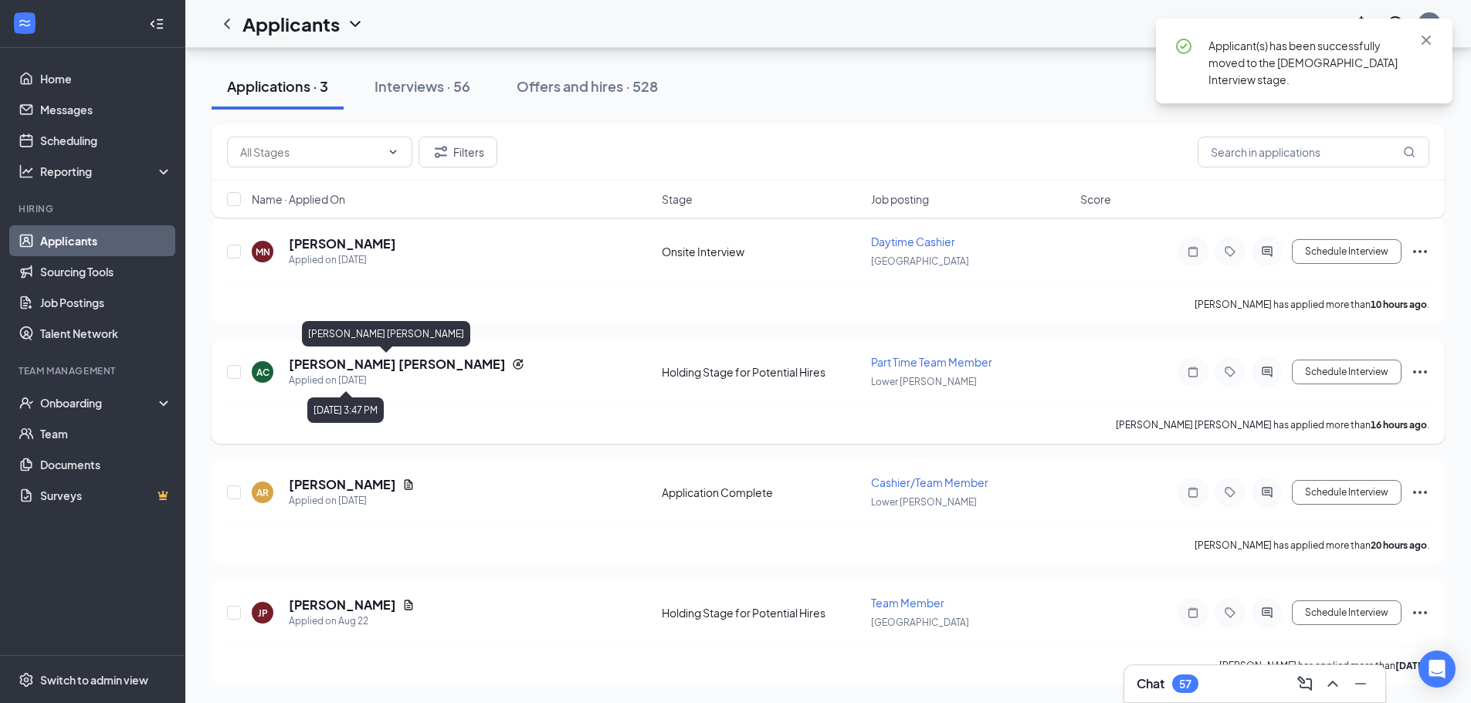
click at [354, 366] on h5 "[PERSON_NAME] [PERSON_NAME]" at bounding box center [397, 364] width 217 height 17
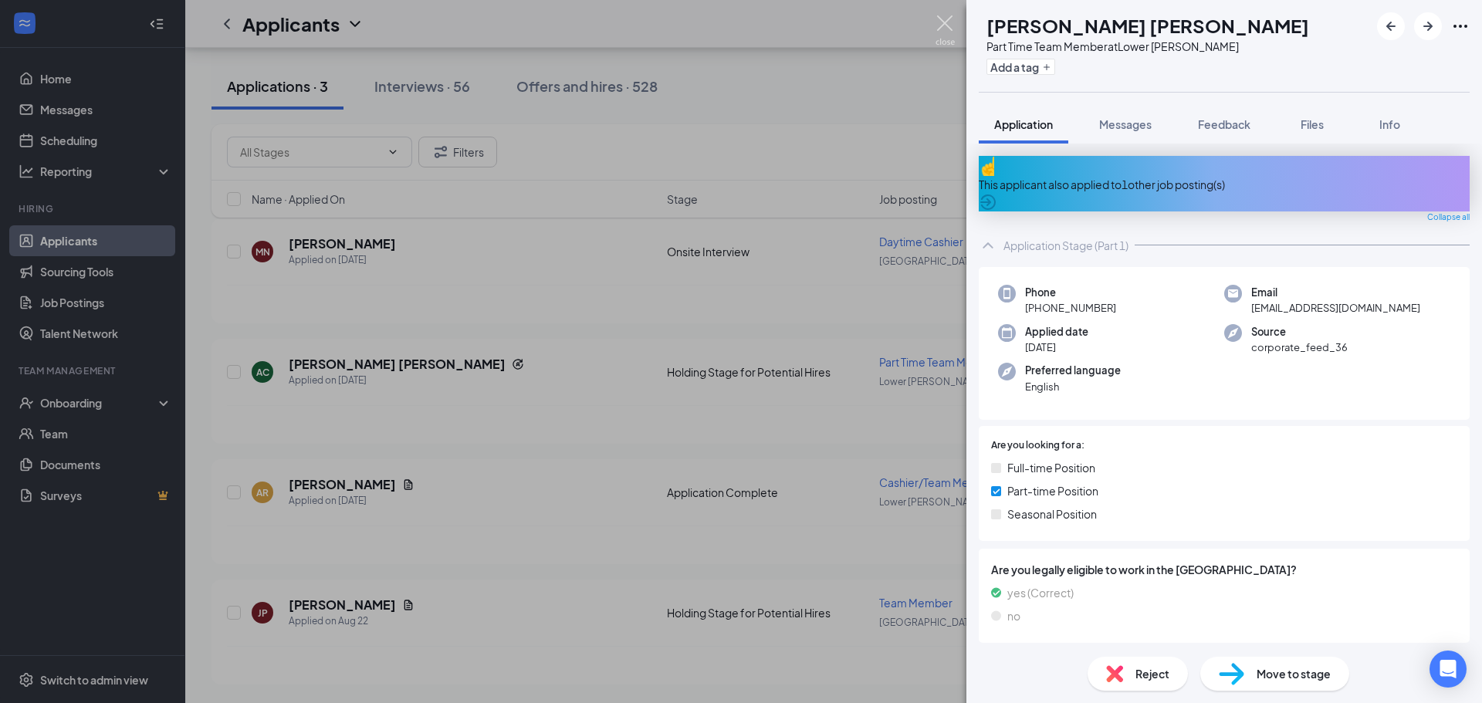
click at [940, 20] on img at bounding box center [945, 30] width 19 height 30
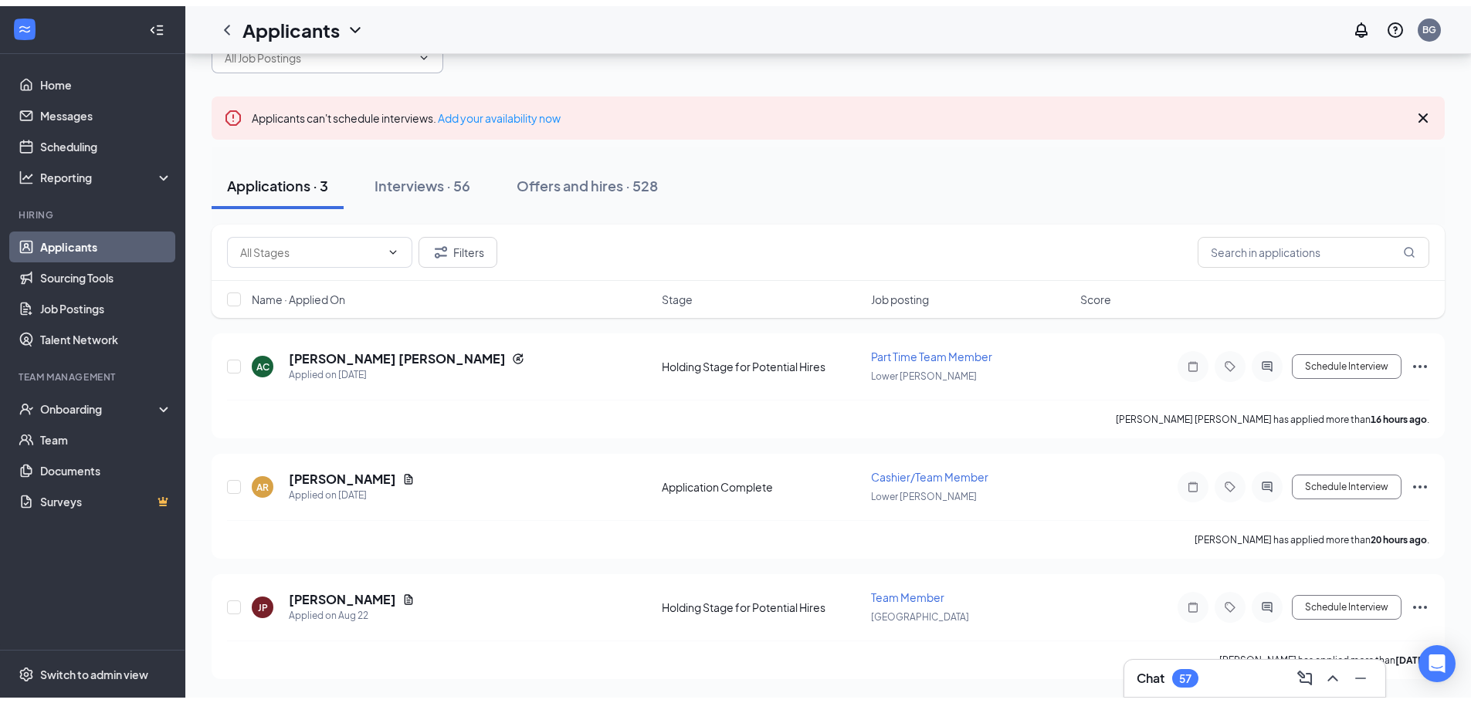
scroll to position [49, 0]
